Goal: Navigation & Orientation: Go to known website

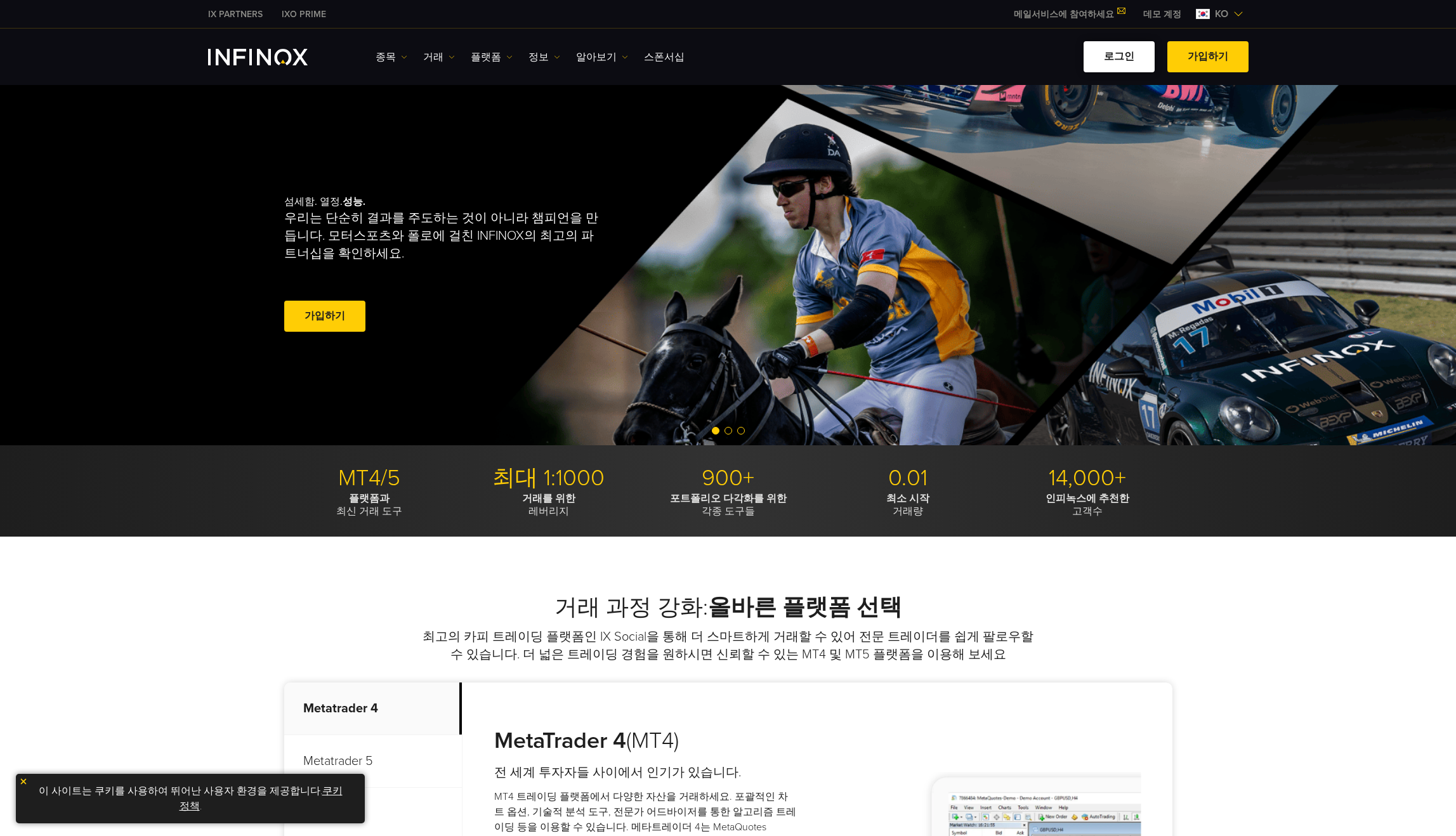
click at [1101, 53] on link "로그인" at bounding box center [1119, 56] width 71 height 31
